Goal: Task Accomplishment & Management: Manage account settings

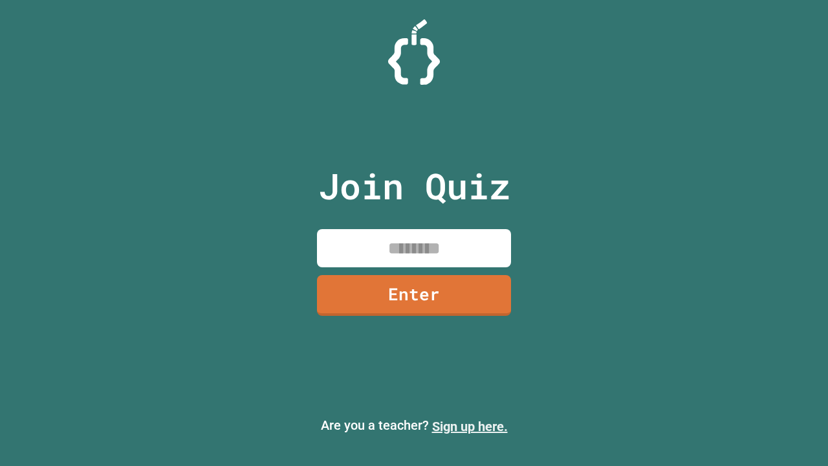
click at [469, 426] on link "Sign up here." at bounding box center [470, 426] width 76 height 16
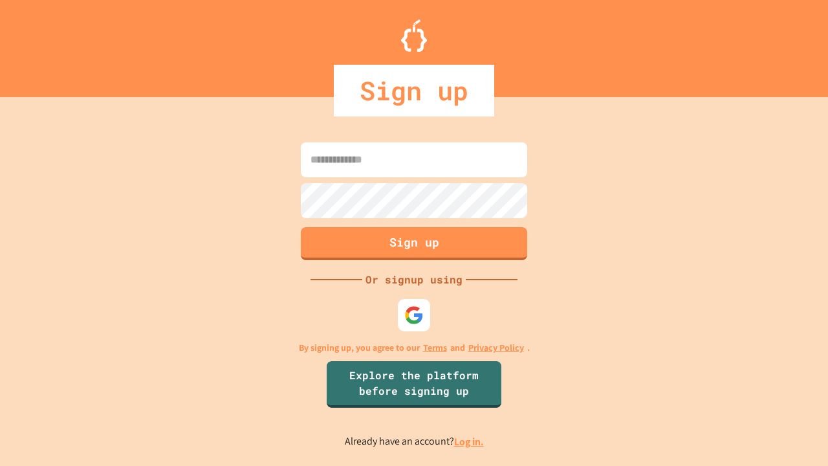
click at [469, 441] on link "Log in." at bounding box center [469, 442] width 30 height 14
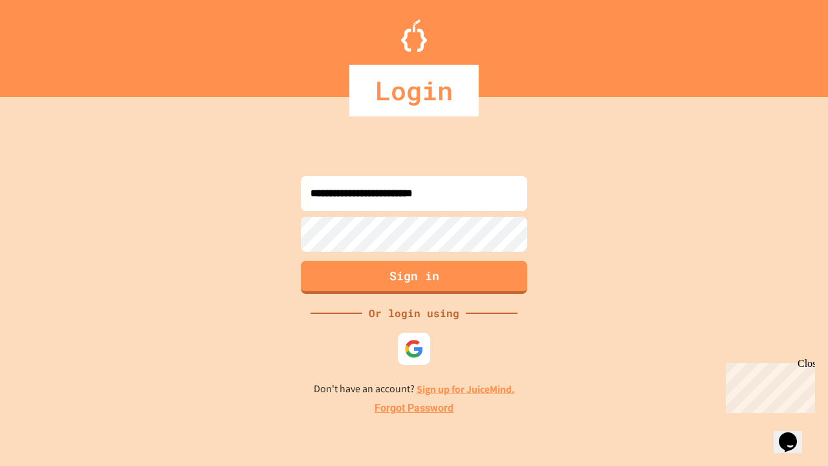
type input "**********"
